Goal: Obtain resource: Obtain resource

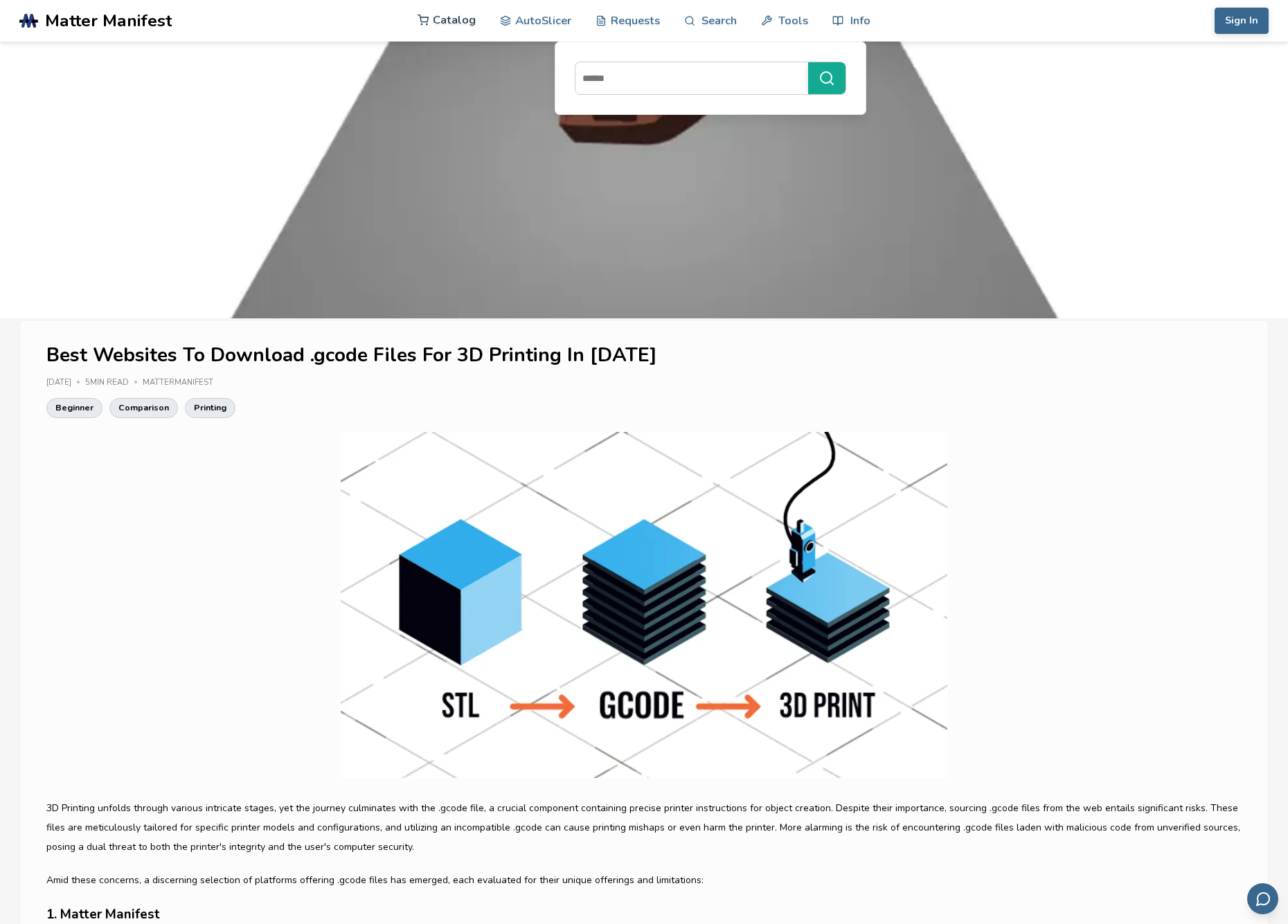
click at [444, 20] on link "Catalog" at bounding box center [447, 20] width 59 height 42
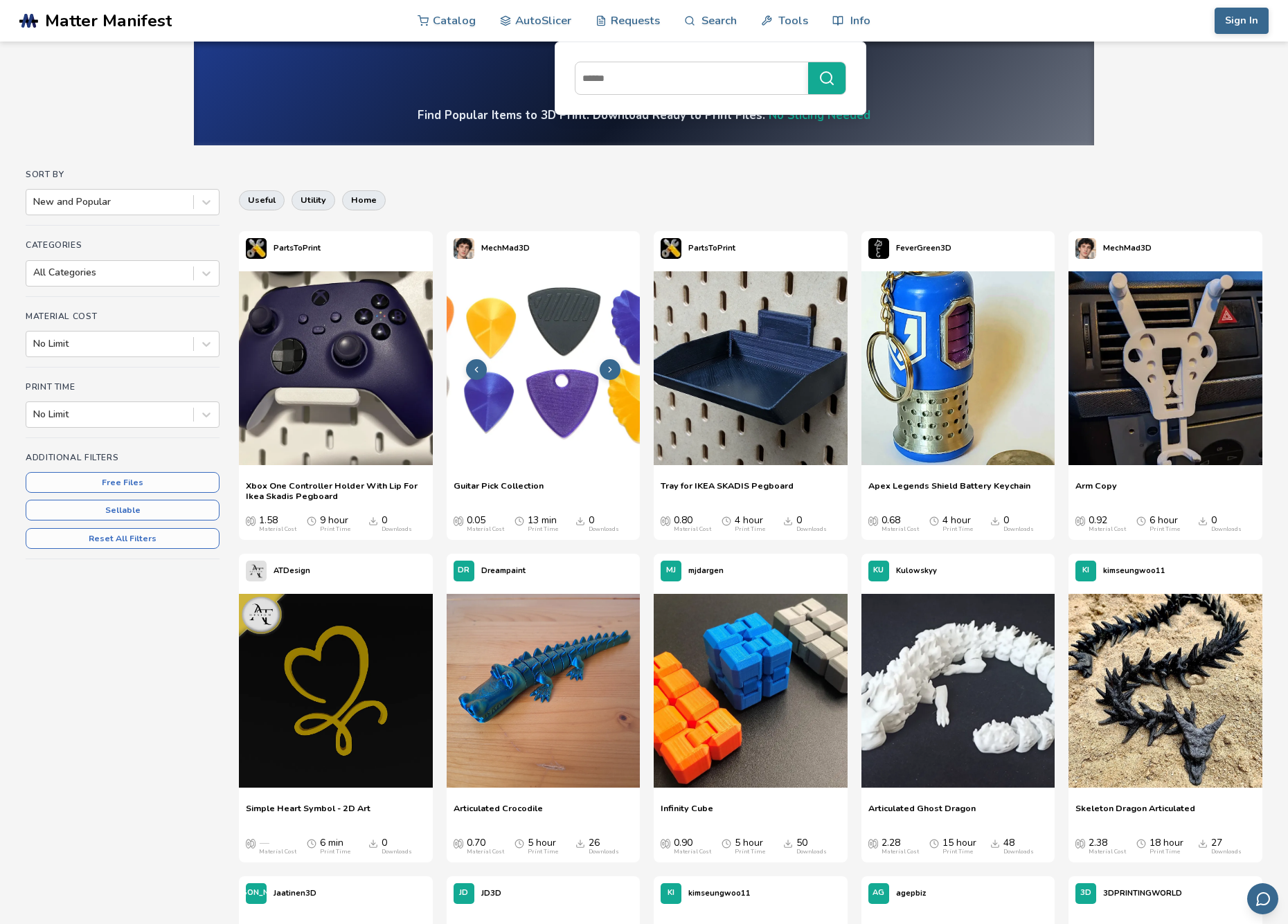
click at [571, 382] on img at bounding box center [543, 368] width 194 height 194
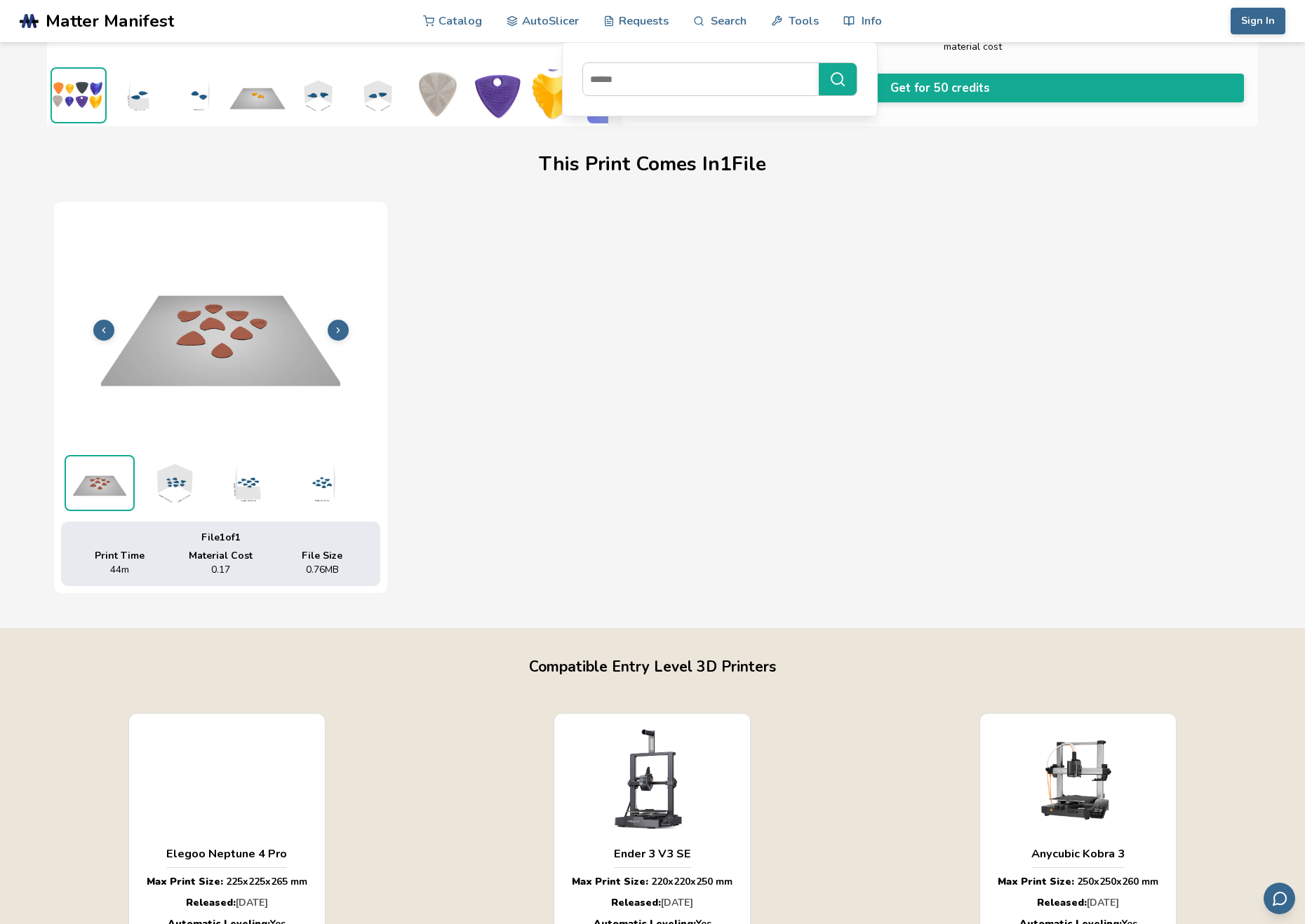
scroll to position [351, 0]
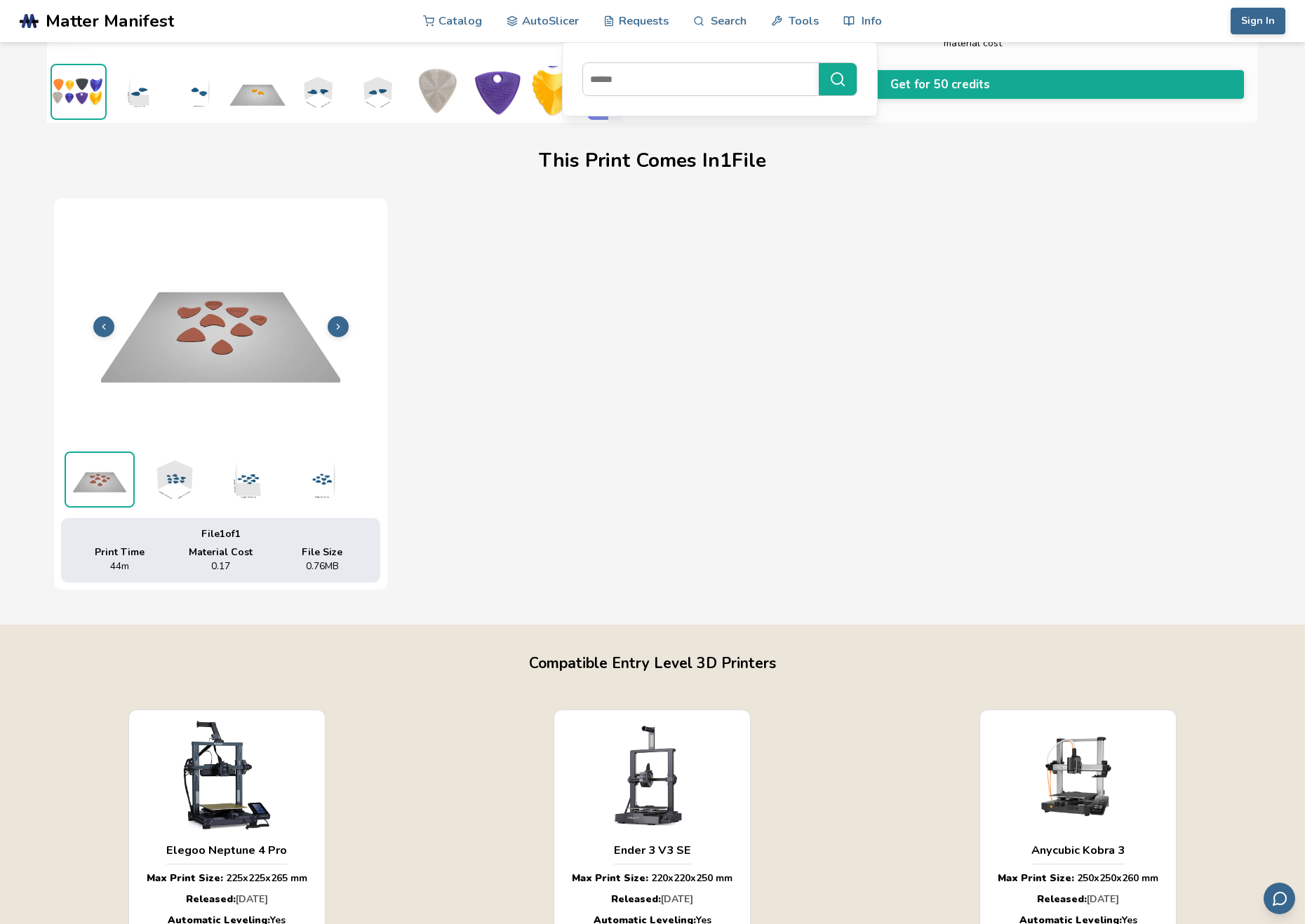
click at [344, 331] on button at bounding box center [338, 327] width 21 height 21
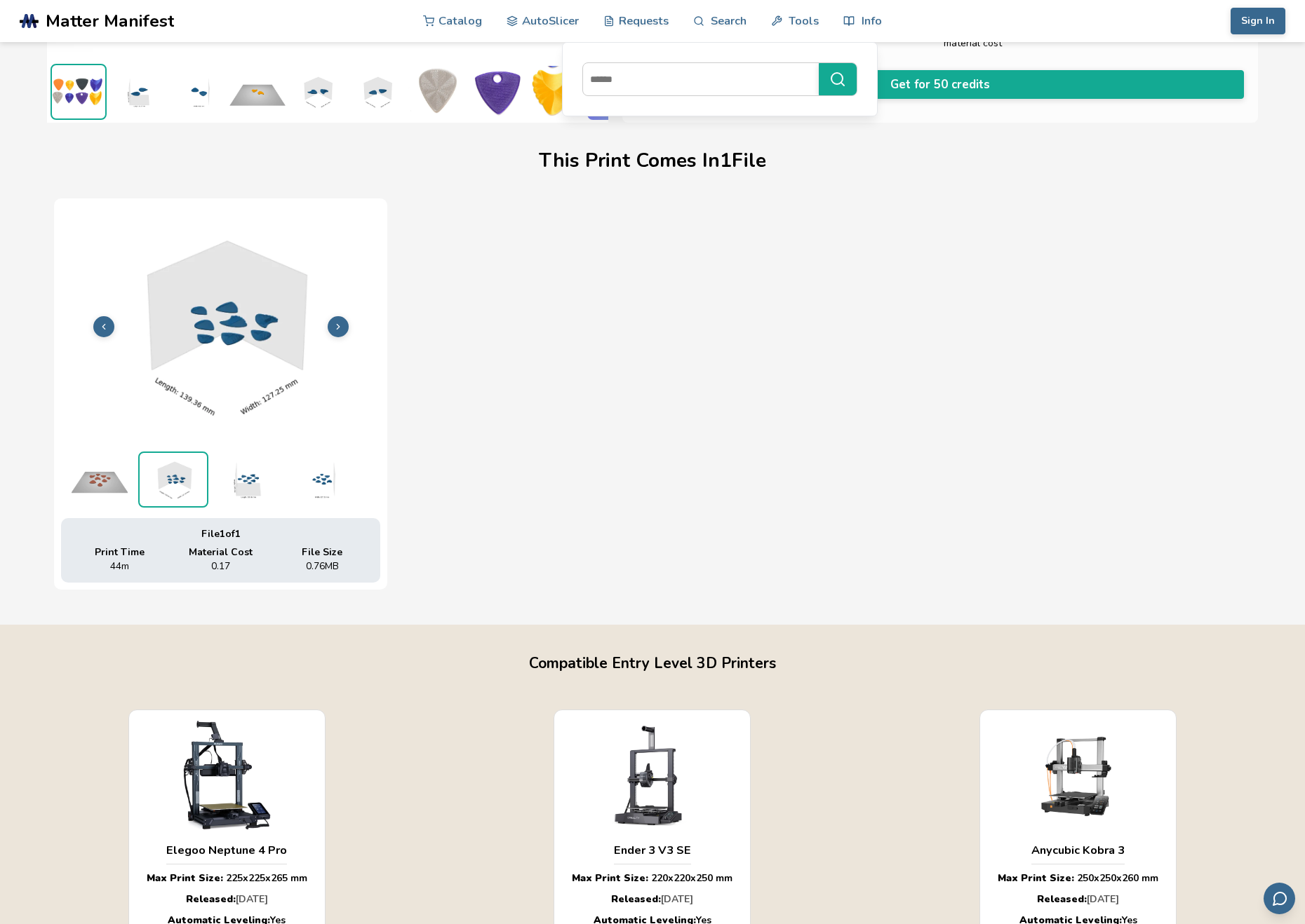
click at [344, 331] on button at bounding box center [338, 327] width 21 height 21
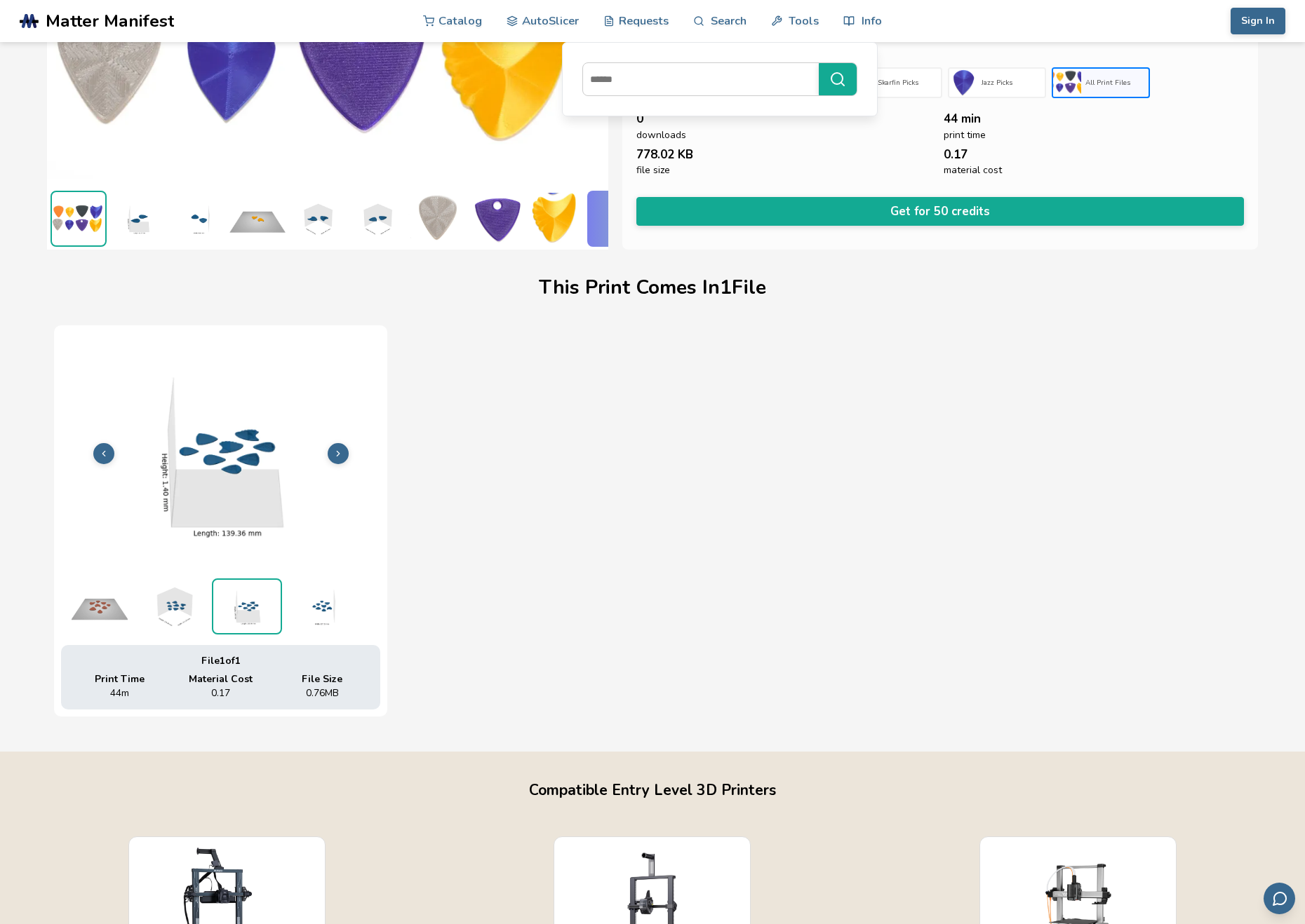
scroll to position [0, 0]
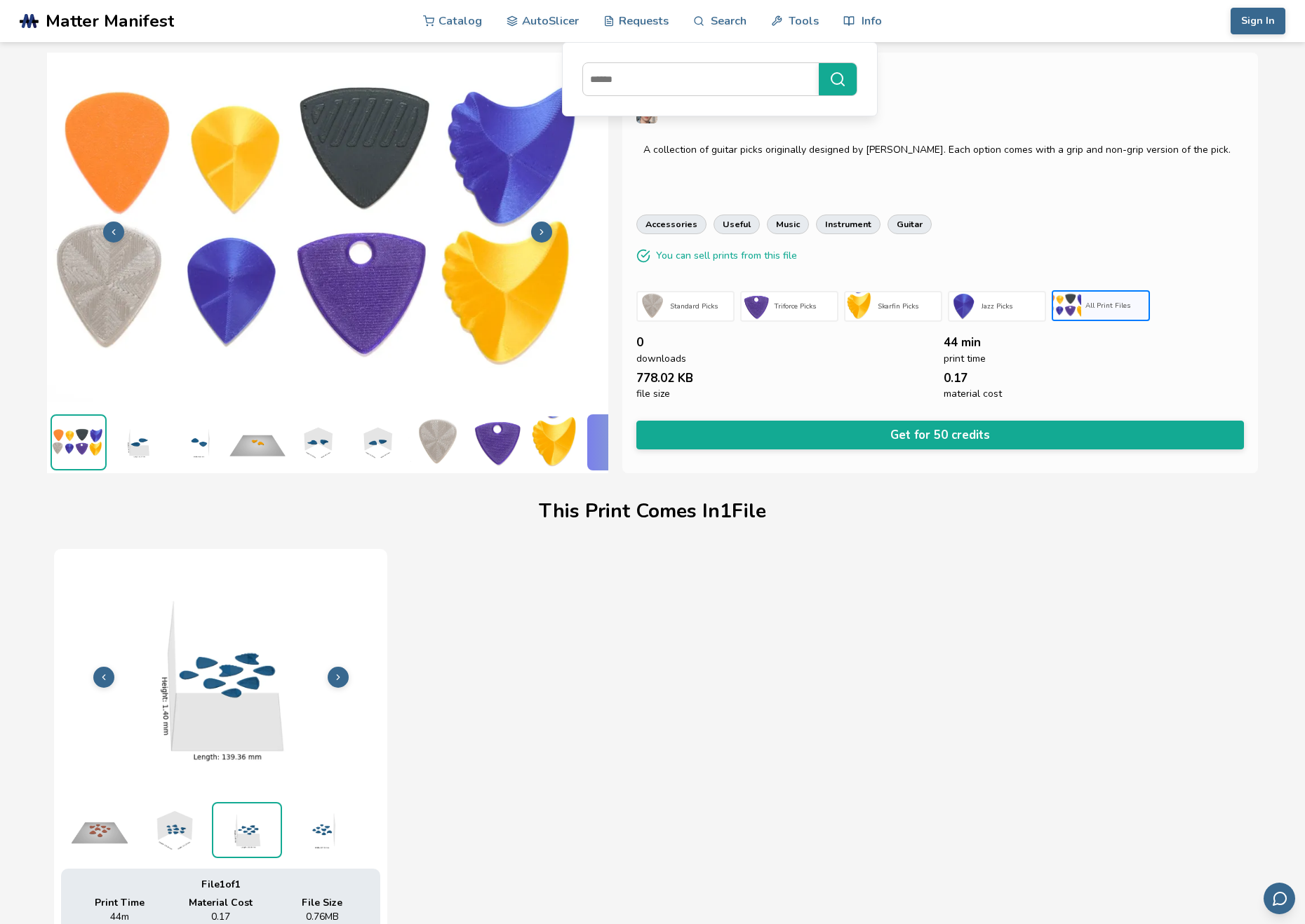
click at [1082, 304] on div "All Print Files" at bounding box center [1115, 305] width 67 height 17
click at [1004, 98] on div "Guitar Pick Collection MechMad3D A collection of guitar picks originally design…" at bounding box center [940, 263] width 636 height 421
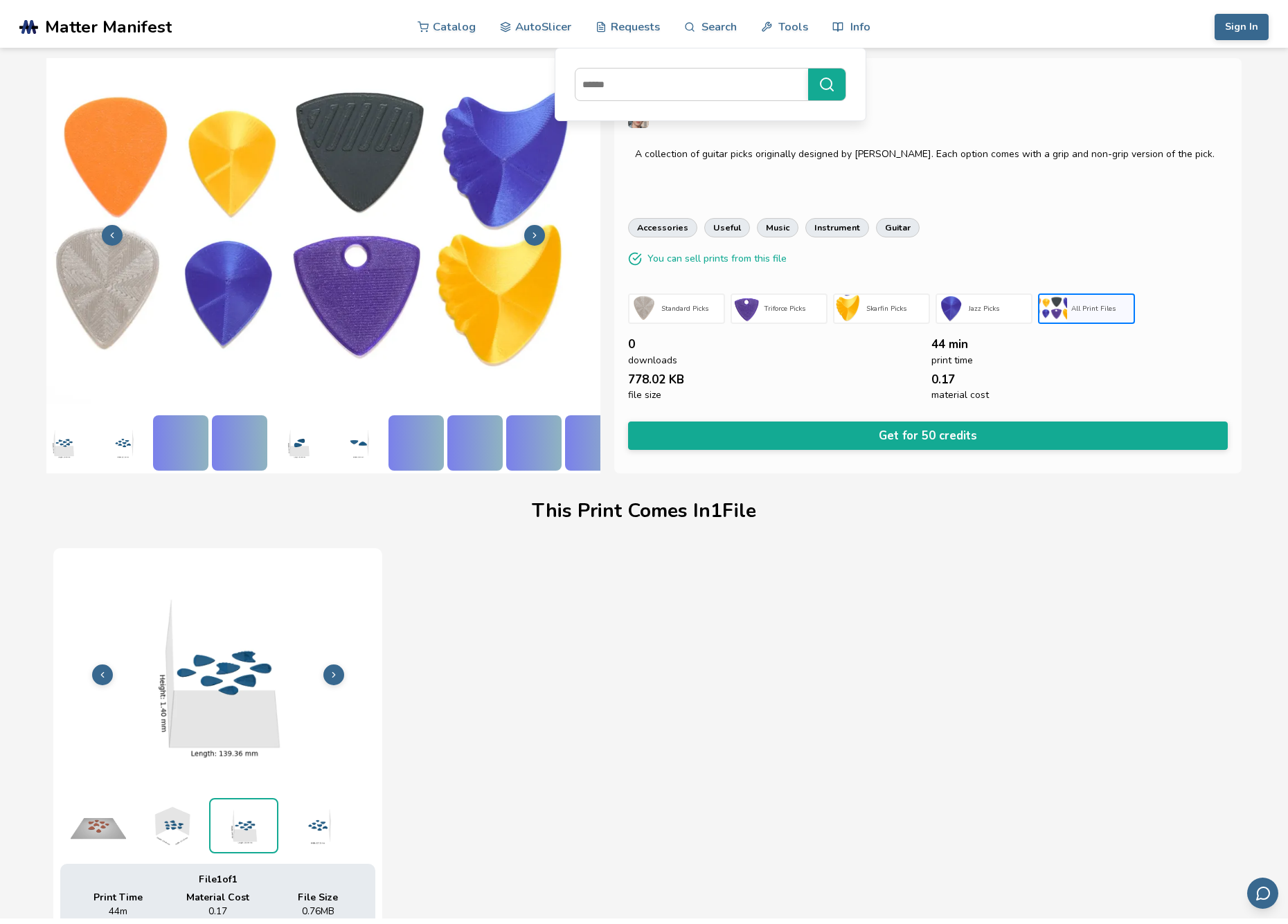
scroll to position [0, 933]
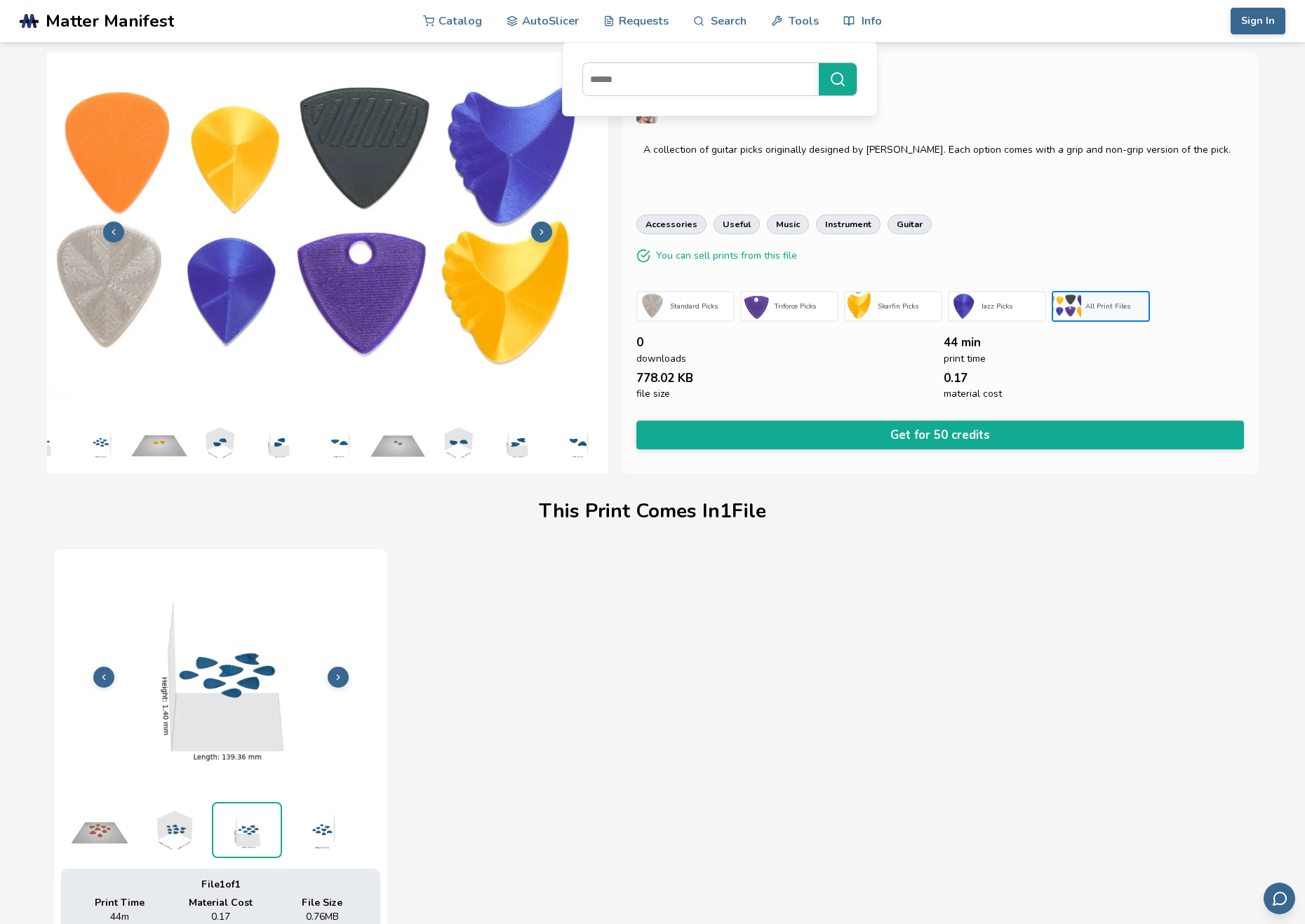
click at [648, 372] on span "778.02 KB" at bounding box center [664, 378] width 57 height 14
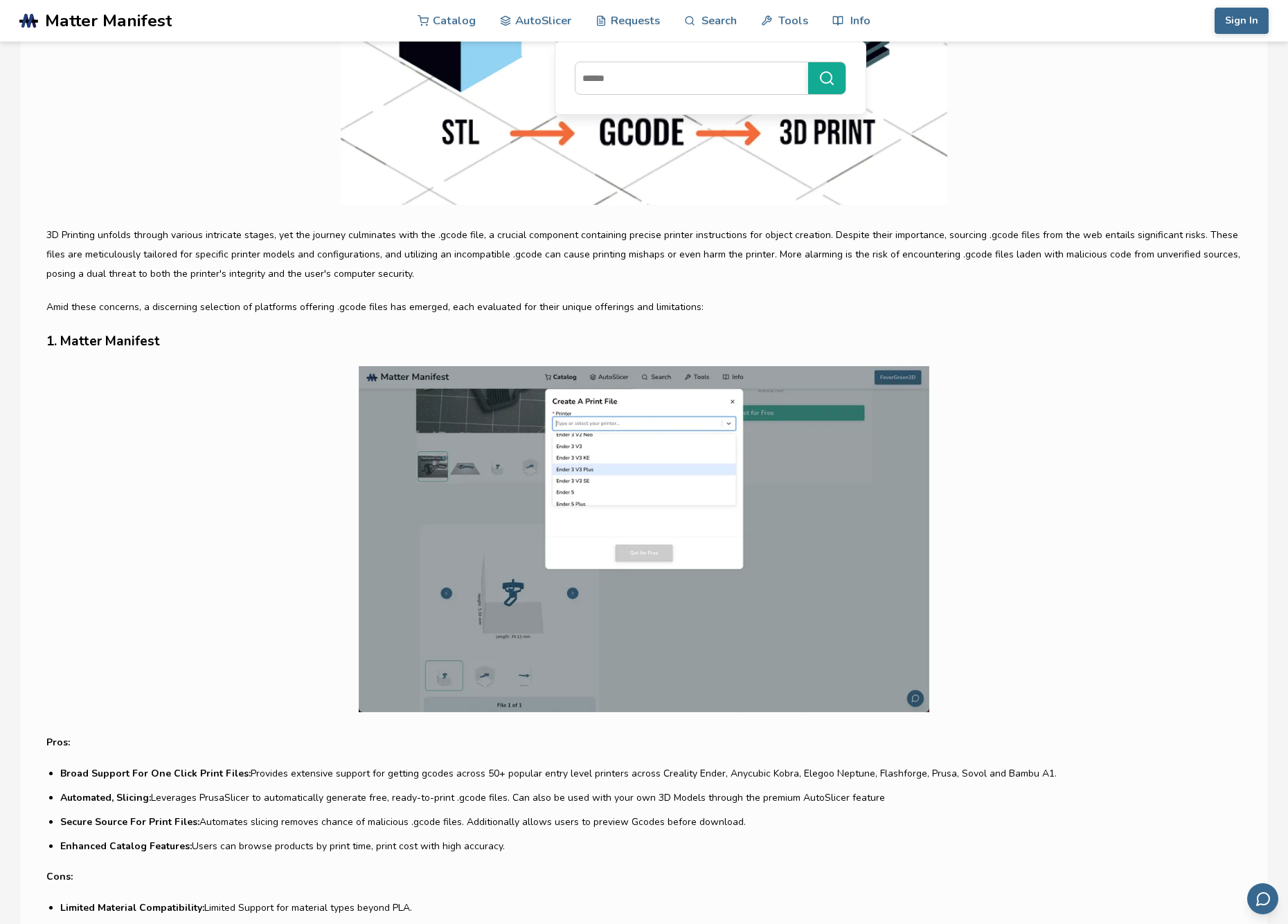
scroll to position [554, 0]
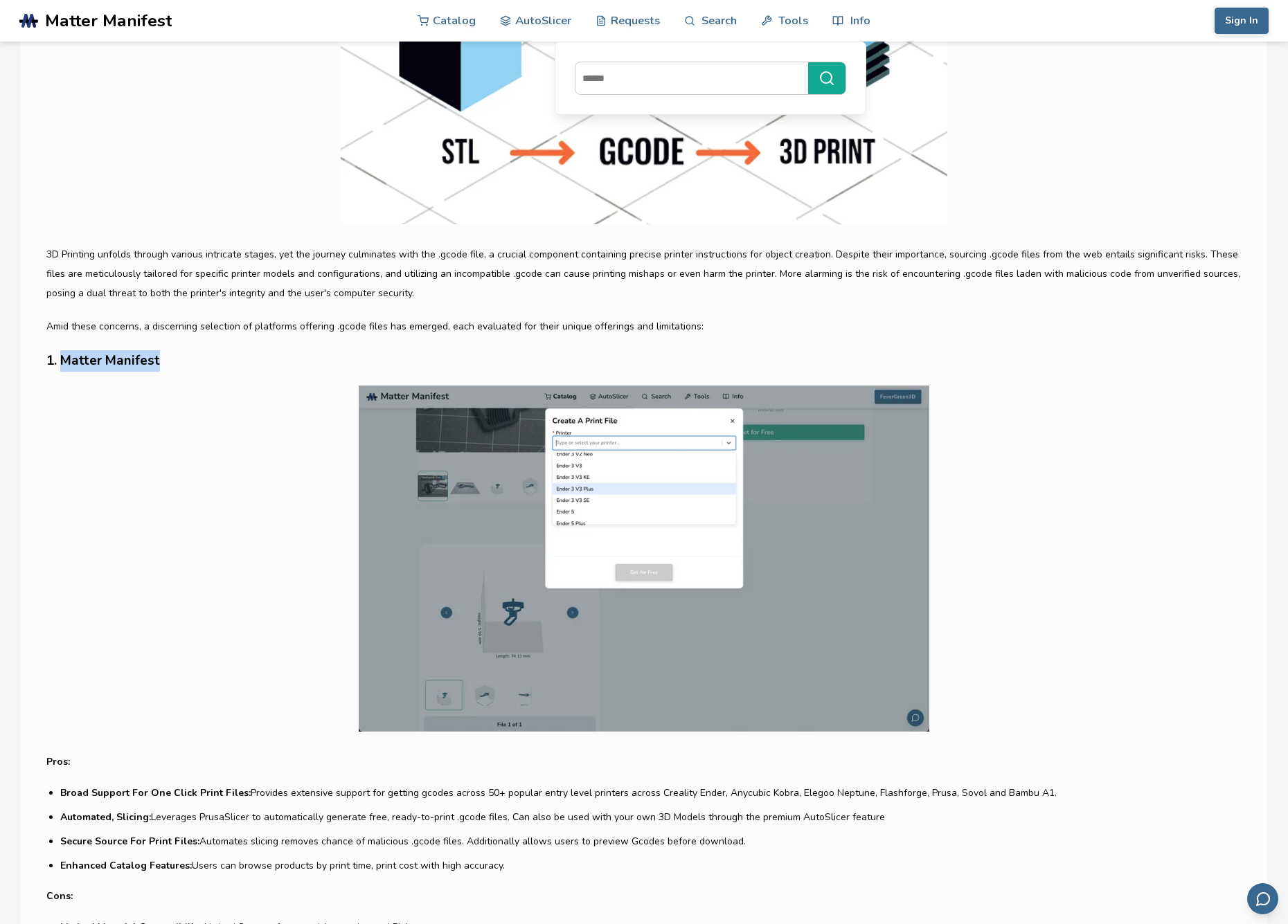
drag, startPoint x: 156, startPoint y: 364, endPoint x: 59, endPoint y: 366, distance: 97.0
click at [59, 366] on h3 "1. Matter Manifest" at bounding box center [644, 360] width 1195 height 21
copy h3 "Matter Manifest"
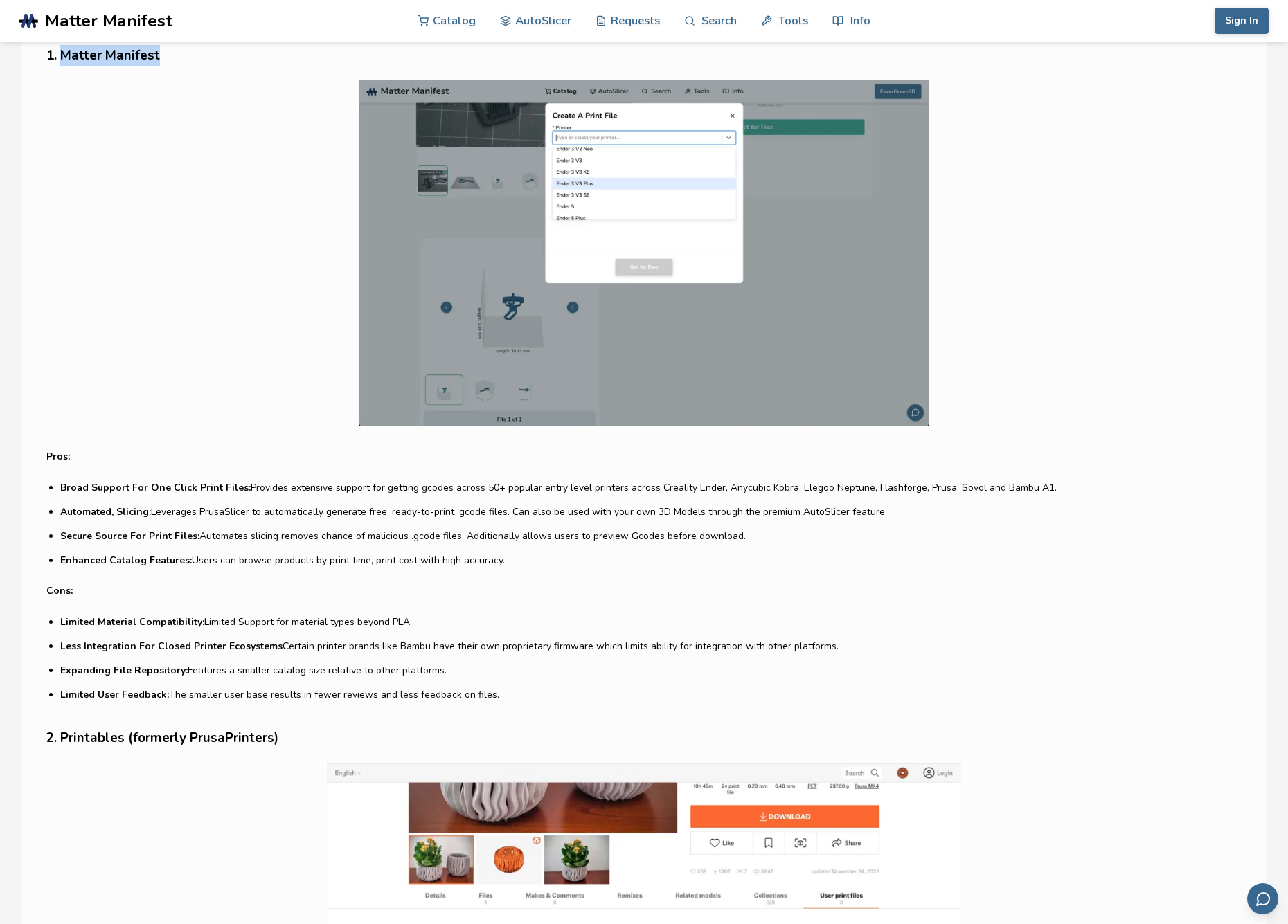
scroll to position [1039, 0]
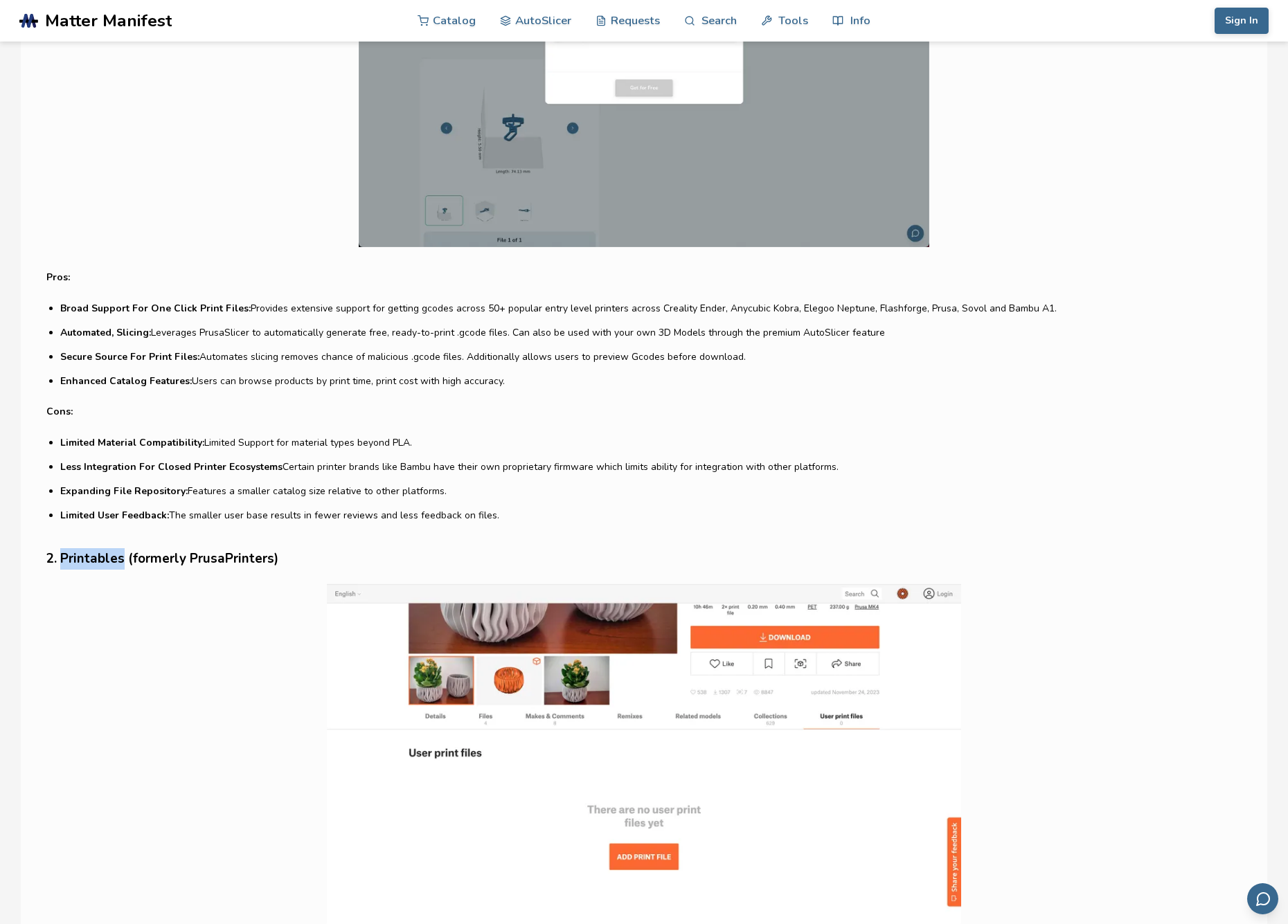
drag, startPoint x: 62, startPoint y: 560, endPoint x: 123, endPoint y: 559, distance: 61.0
click at [123, 559] on h3 "2. Printables (formerly PrusaPrinters)" at bounding box center [644, 559] width 1195 height 21
copy h3 "Printables"
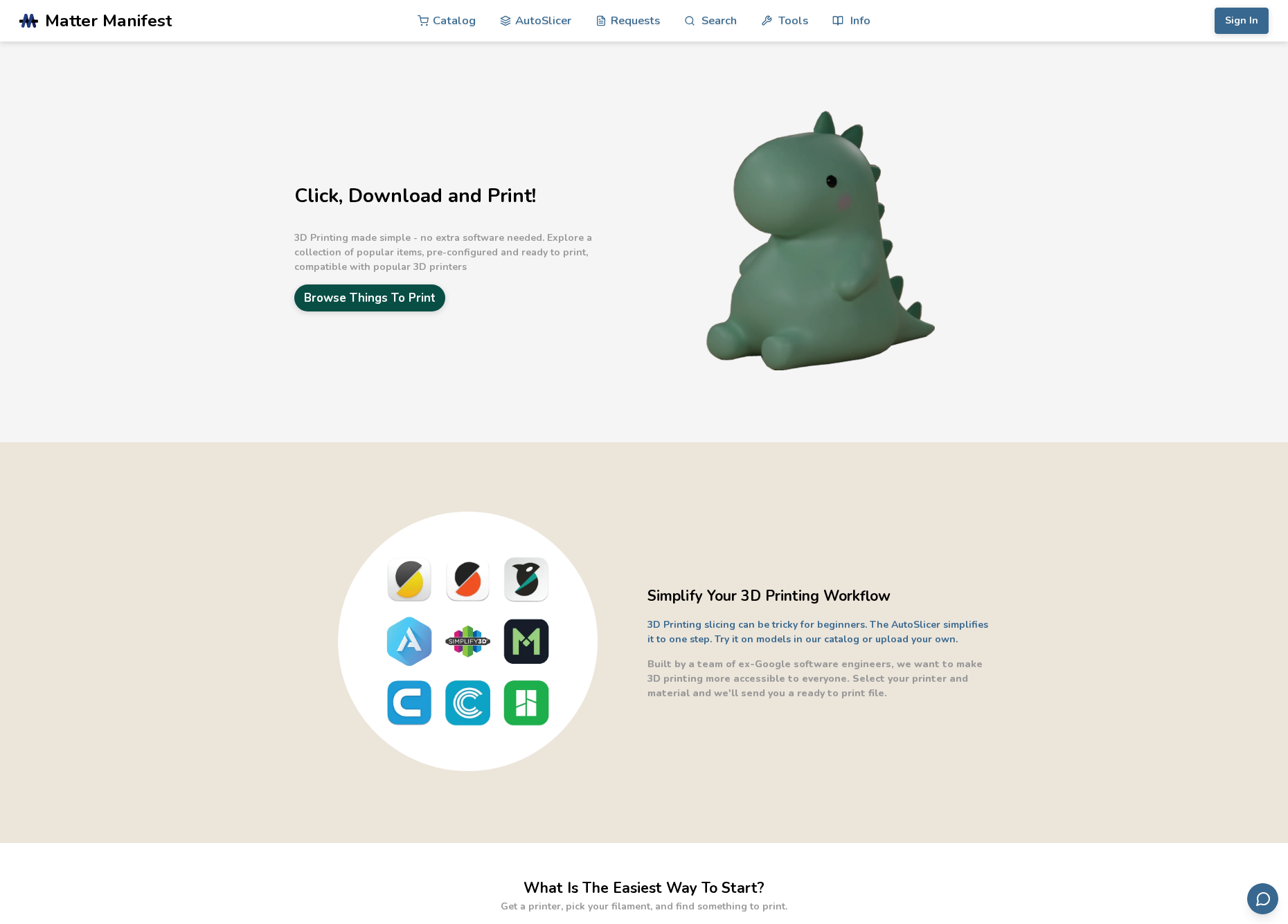
click at [357, 300] on link "Browse Things To Print" at bounding box center [369, 298] width 151 height 27
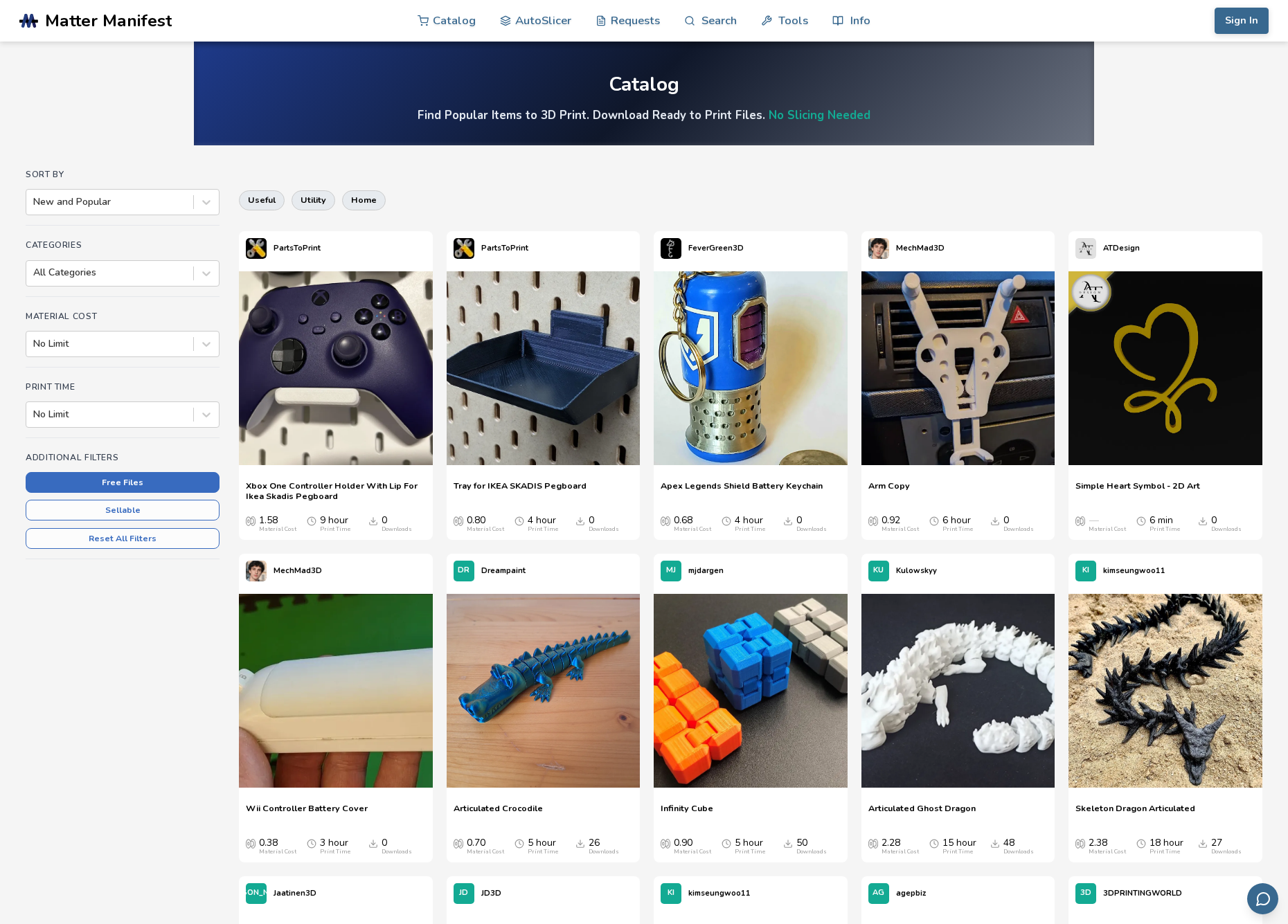
click at [114, 482] on button "Free Files" at bounding box center [122, 482] width 194 height 21
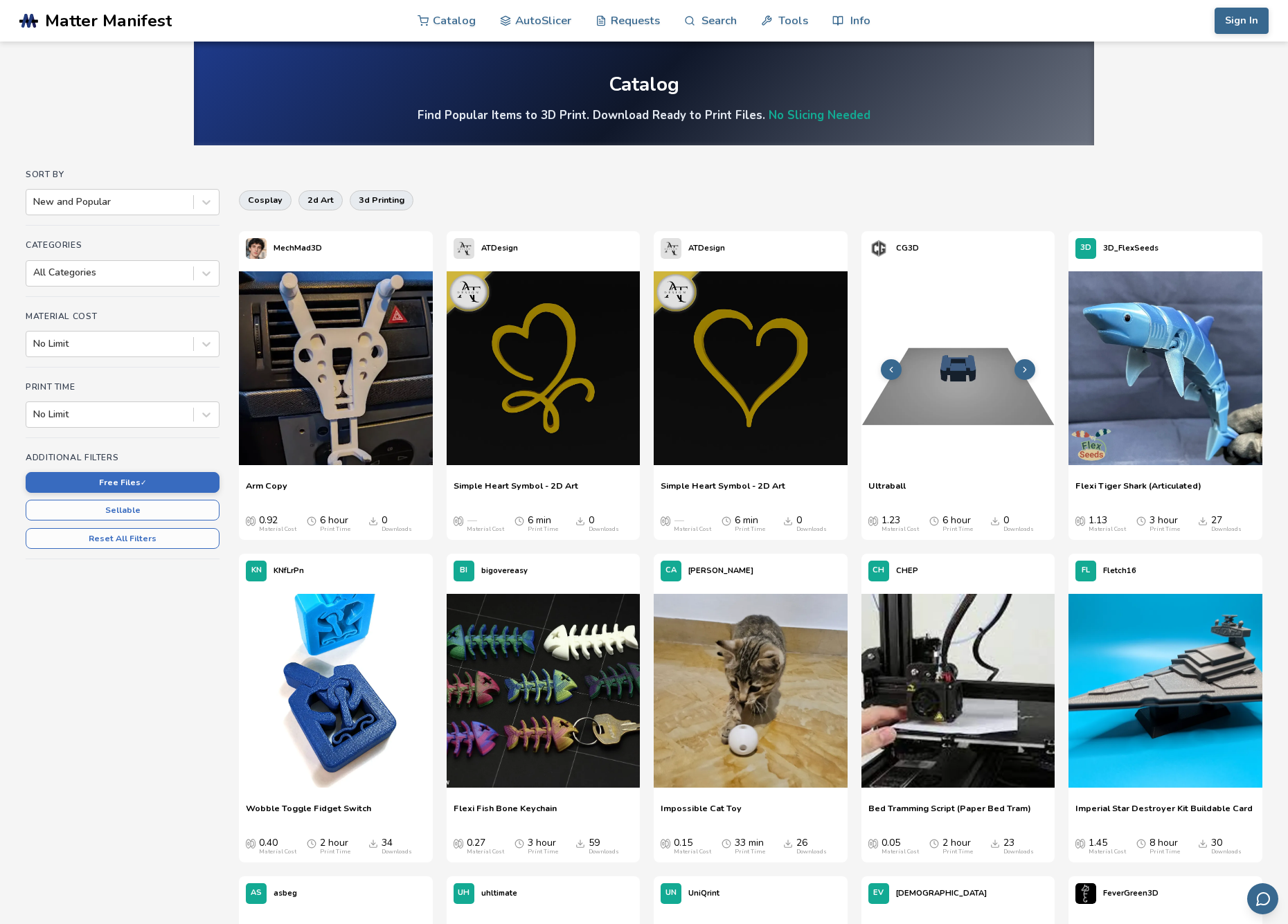
click at [933, 402] on img at bounding box center [958, 368] width 194 height 194
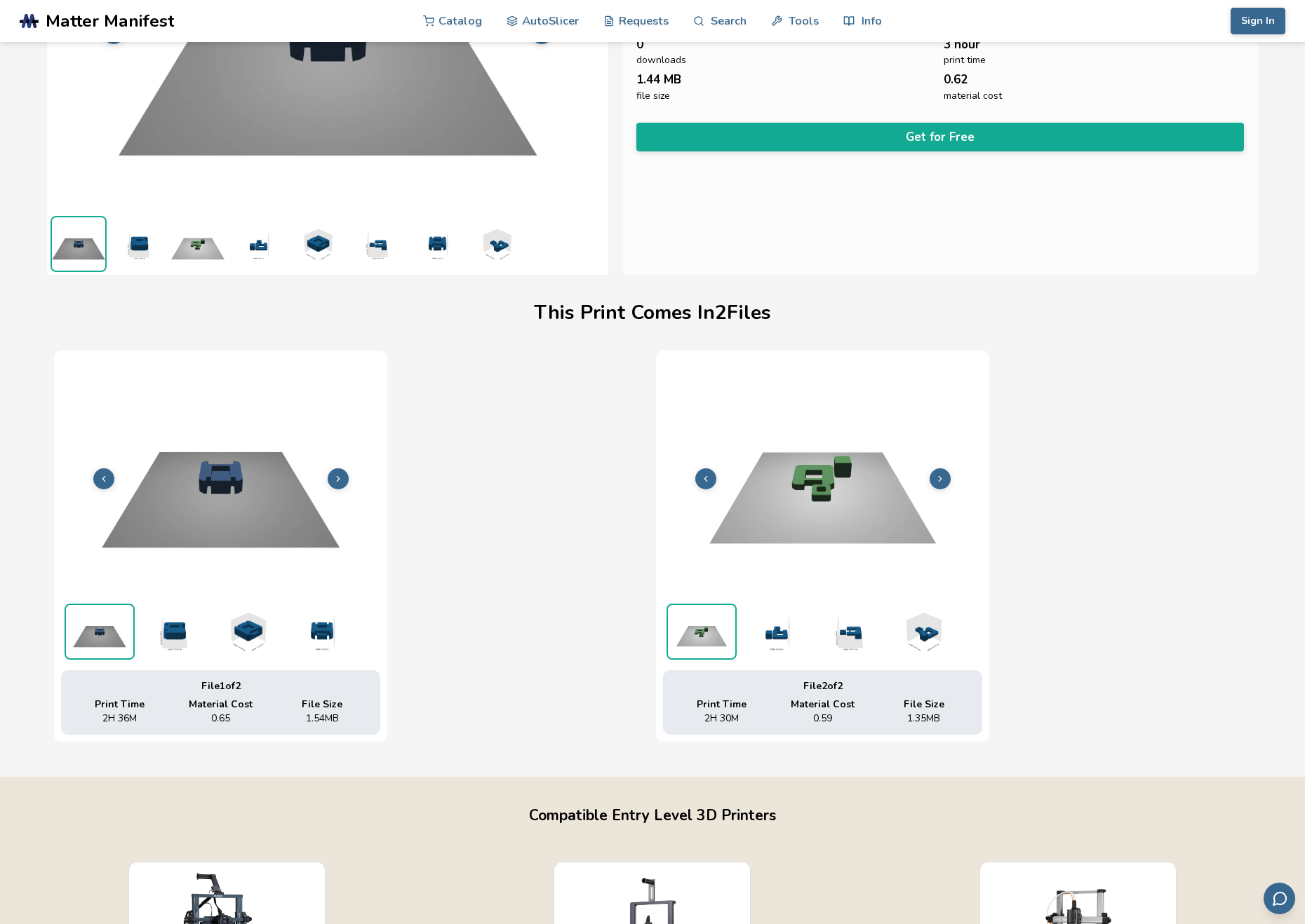
scroll to position [0, 6]
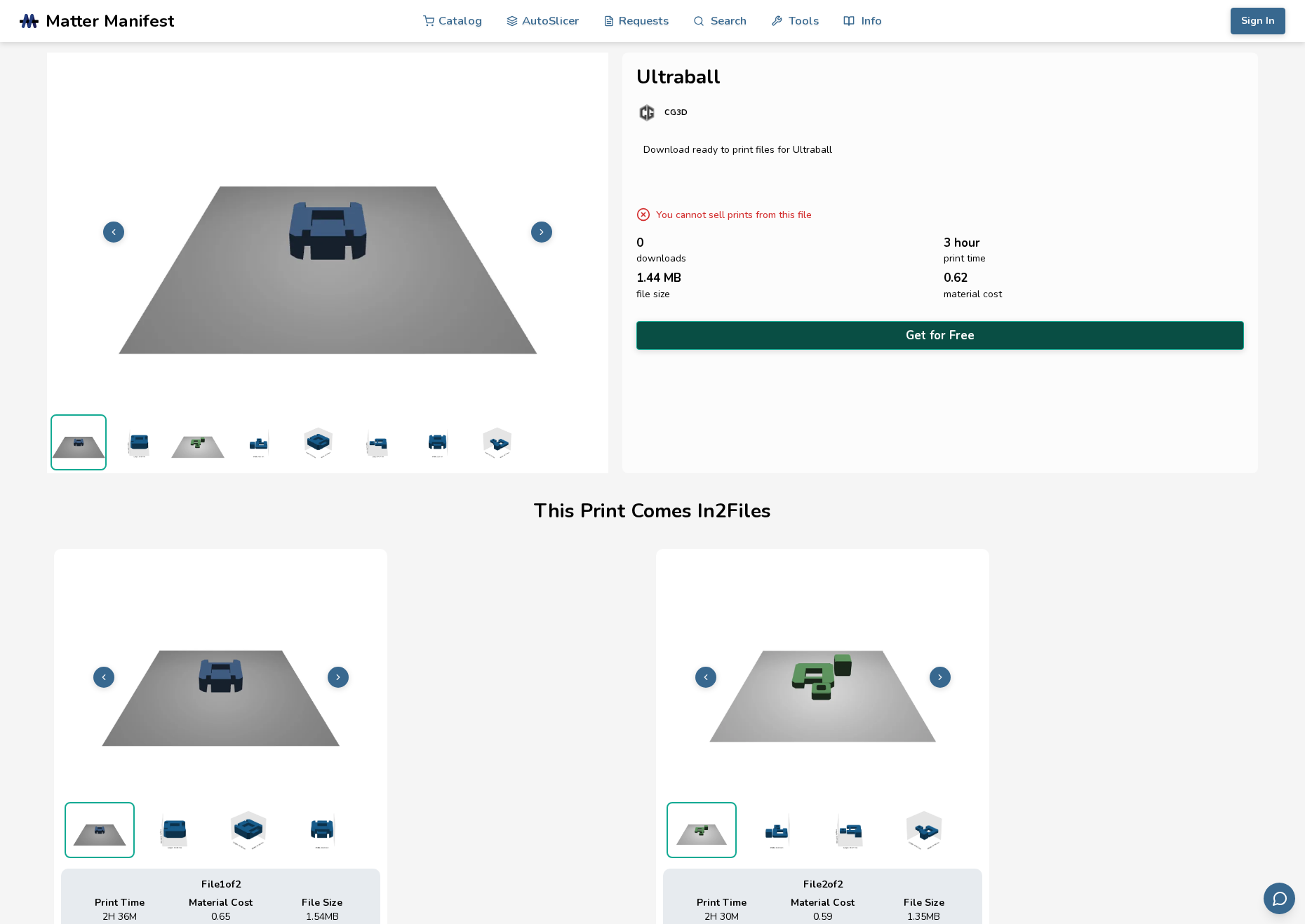
click at [930, 336] on button "Get for Free" at bounding box center [940, 335] width 608 height 29
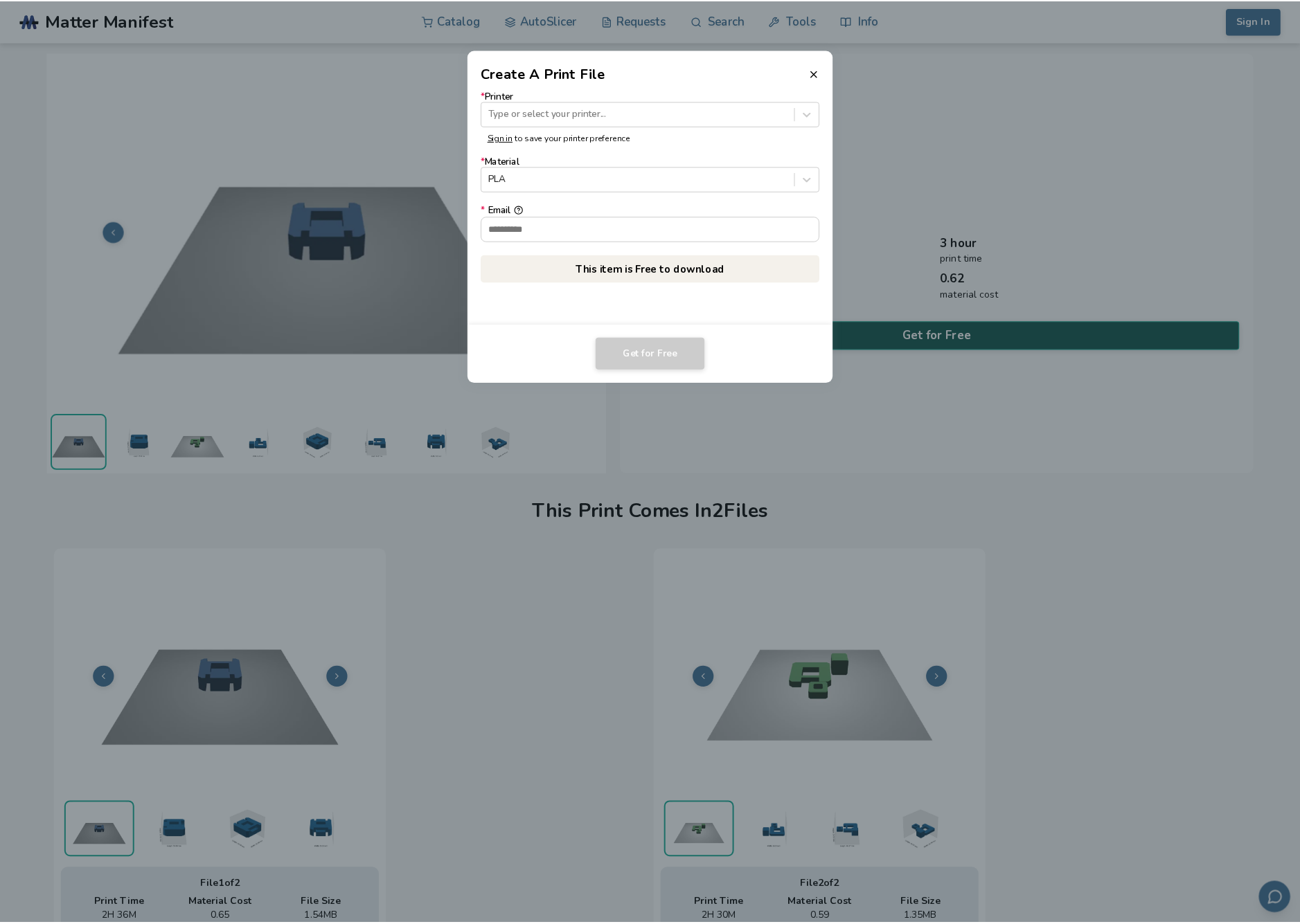
scroll to position [0, 0]
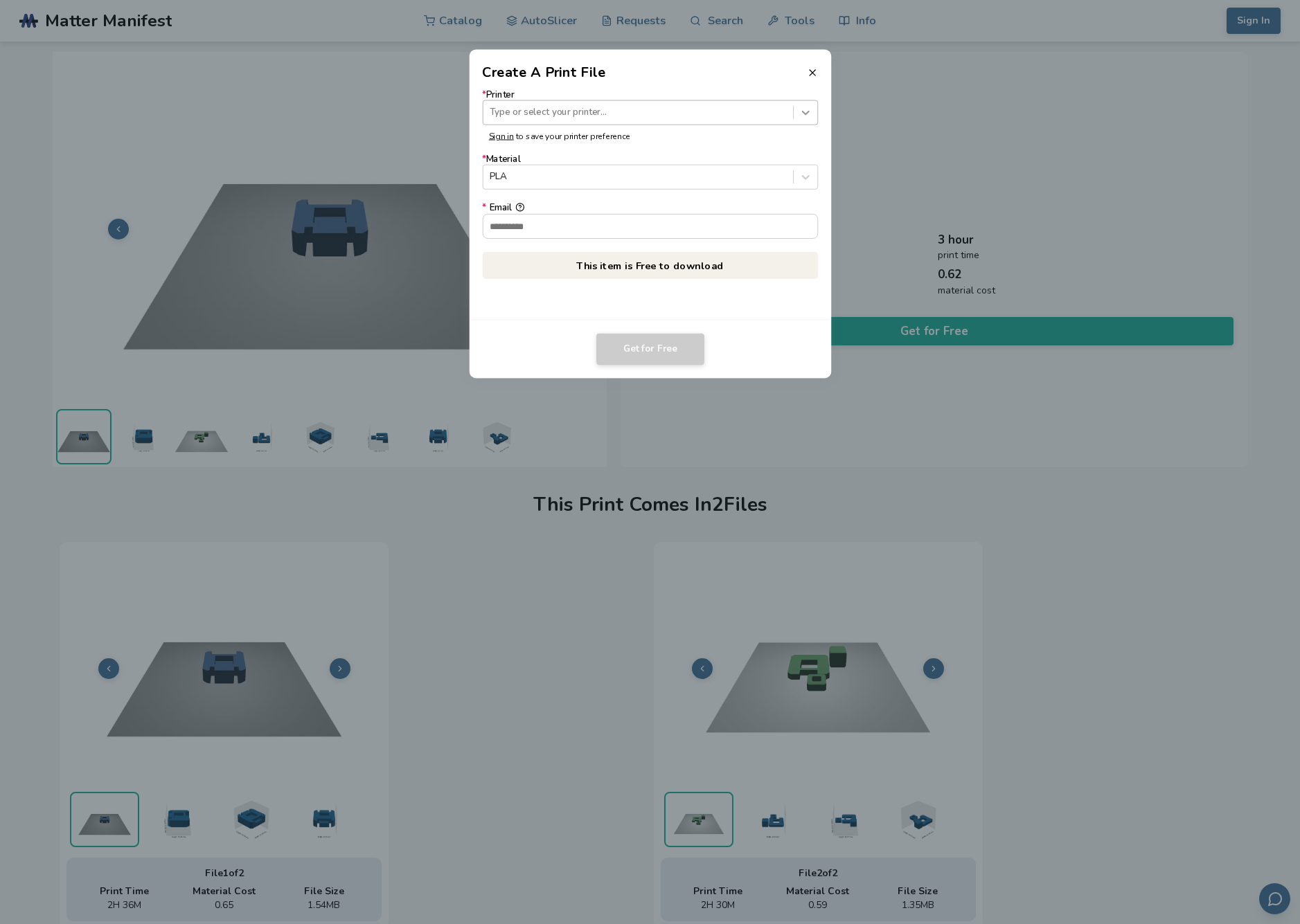
click at [801, 109] on icon at bounding box center [805, 112] width 13 height 13
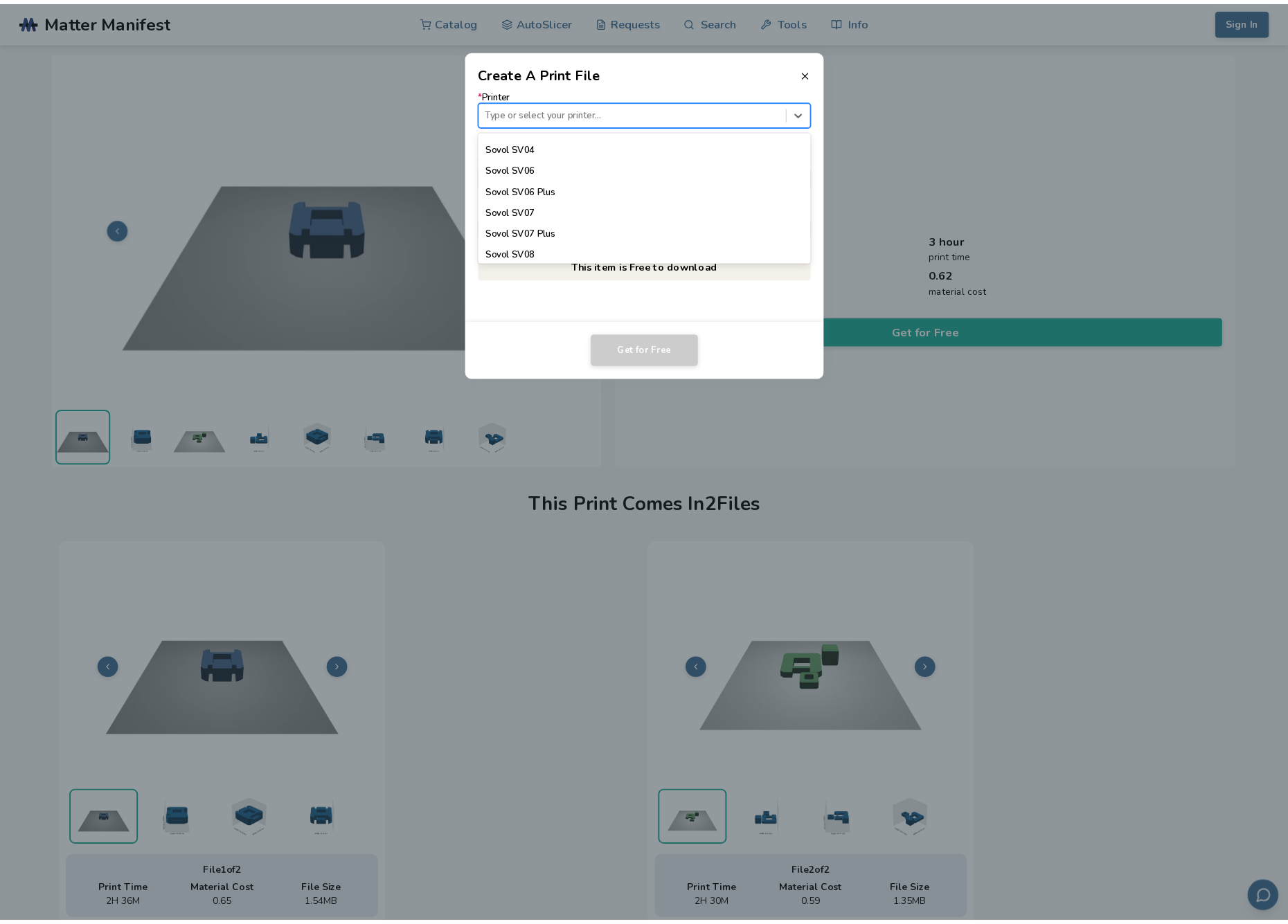
scroll to position [1289, 0]
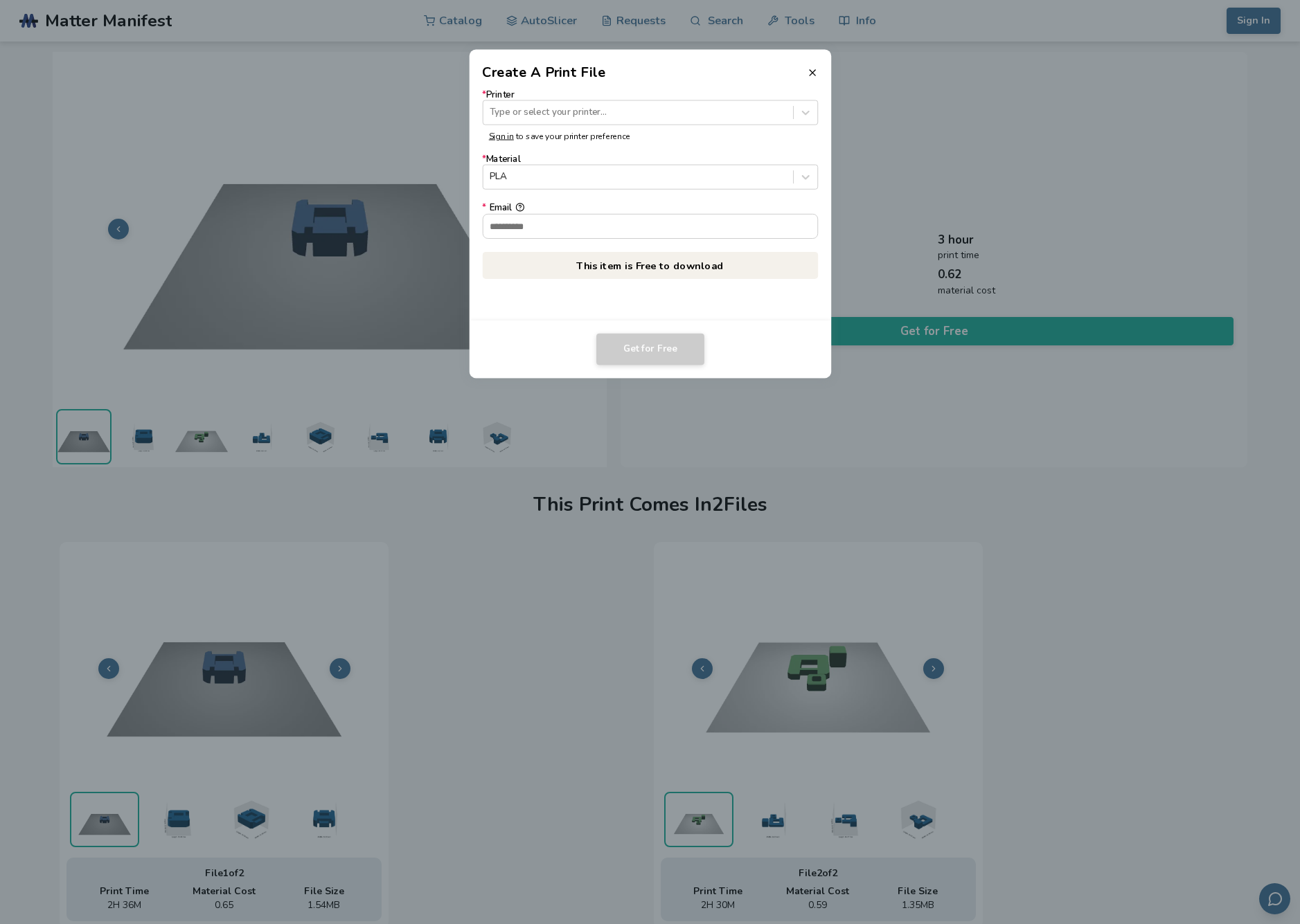
click at [783, 293] on div "* Printer Type or select your printer... Sign in to save your printer preferenc…" at bounding box center [650, 202] width 362 height 237
click at [818, 66] on header "Create A Print File" at bounding box center [650, 66] width 362 height 33
click at [811, 72] on line at bounding box center [812, 72] width 6 height 6
